Goal: Task Accomplishment & Management: Use online tool/utility

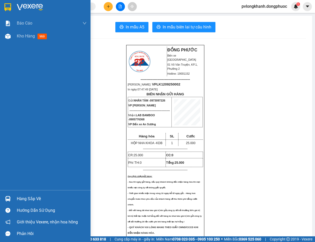
click at [21, 203] on div "Hàng sắp về" at bounding box center [52, 199] width 70 height 8
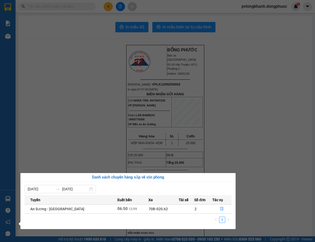
click at [0, 134] on div "Báo cáo Mẫu 1: Báo cáo dòng tiền Mẫu 1: Báo cáo dòng tiền theo nhân viên Mẫu 1:…" at bounding box center [8, 121] width 16 height 242
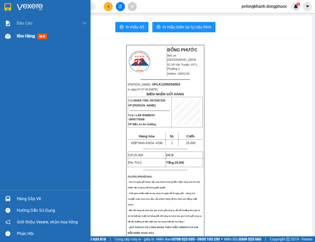
click at [22, 40] on div "Kho hàng mới" at bounding box center [52, 36] width 70 height 13
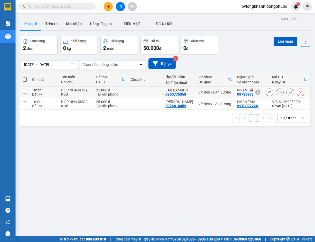
click at [25, 92] on input "checkbox" at bounding box center [25, 92] width 4 height 4
checkbox input "true"
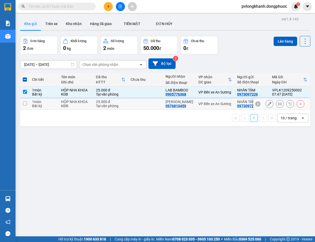
click at [25, 103] on input "checkbox" at bounding box center [25, 104] width 4 height 4
checkbox input "true"
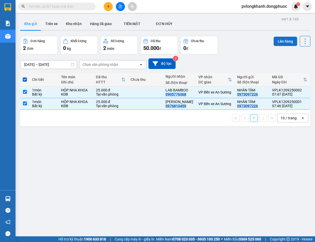
click at [274, 40] on button "Lên hàng" at bounding box center [286, 41] width 24 height 9
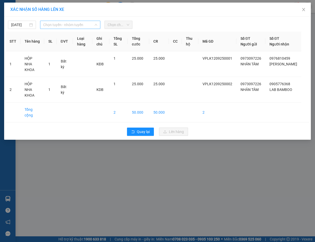
click at [79, 26] on span "Chọn tuyến - nhóm tuyến" at bounding box center [70, 25] width 54 height 8
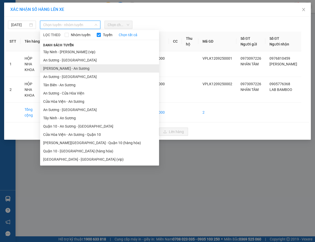
click at [66, 69] on li "Châu Thành - An Sương" at bounding box center [99, 68] width 119 height 8
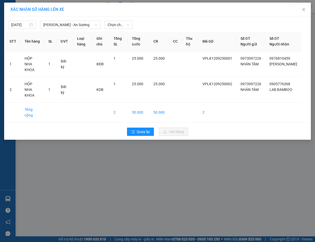
click at [118, 20] on div "12/09/2025 Châu Thành - An Sương LỌC THEO Nhóm tuyến Tuyến Chọn tất cả Danh sác…" at bounding box center [157, 23] width 304 height 11
click at [117, 26] on span "Chọn chuyến" at bounding box center [119, 25] width 22 height 8
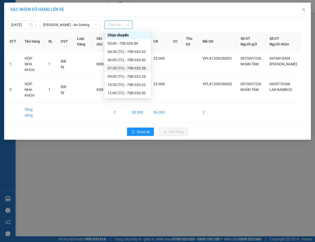
click at [130, 69] on div "07:30 (TC) - 70B-020.58" at bounding box center [128, 68] width 40 height 6
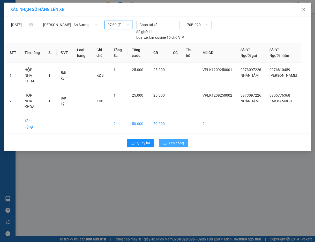
click at [172, 140] on span "Lên hàng" at bounding box center [176, 143] width 15 height 6
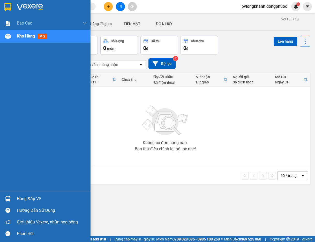
click at [33, 201] on div "Hàng sắp về" at bounding box center [52, 199] width 70 height 8
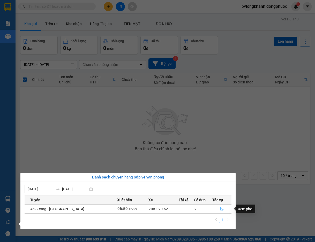
click at [218, 208] on button "button" at bounding box center [222, 209] width 19 height 8
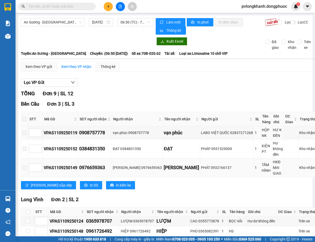
scroll to position [173, 0]
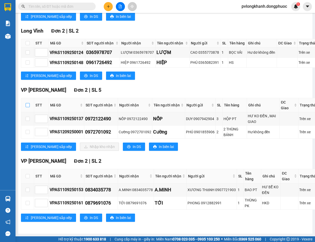
click at [29, 107] on input "checkbox" at bounding box center [28, 105] width 4 height 4
checkbox input "true"
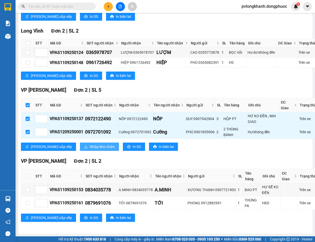
click at [90, 150] on span "Nhập kho nhận" at bounding box center [102, 147] width 25 height 6
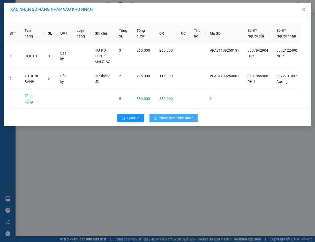
click at [182, 116] on span "Nhập hàng kho nhận" at bounding box center [176, 118] width 34 height 6
